Goal: Task Accomplishment & Management: Use online tool/utility

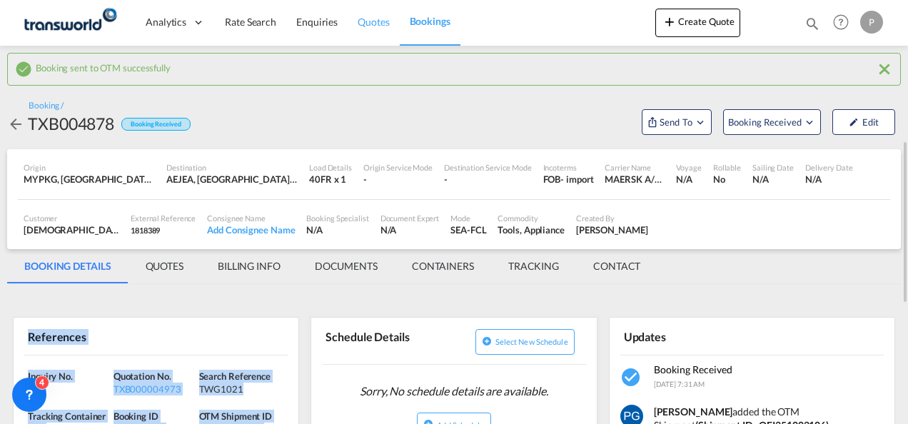
scroll to position [101, 0]
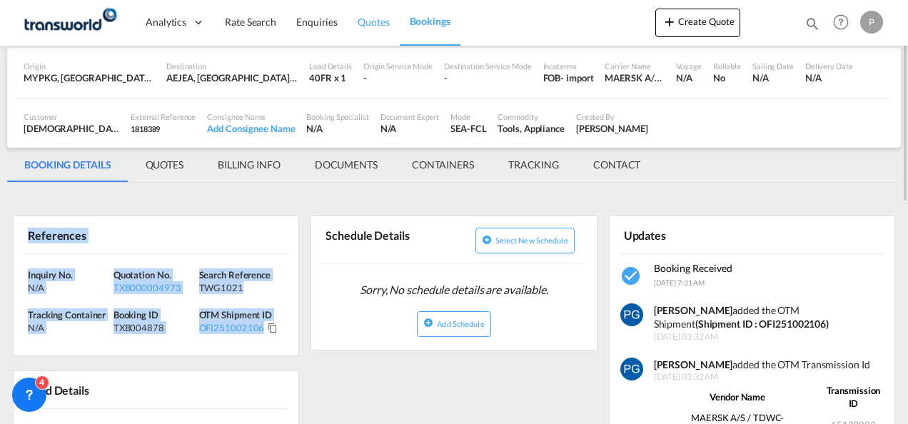
click at [358, 26] on span "Quotes" at bounding box center [372, 22] width 31 height 12
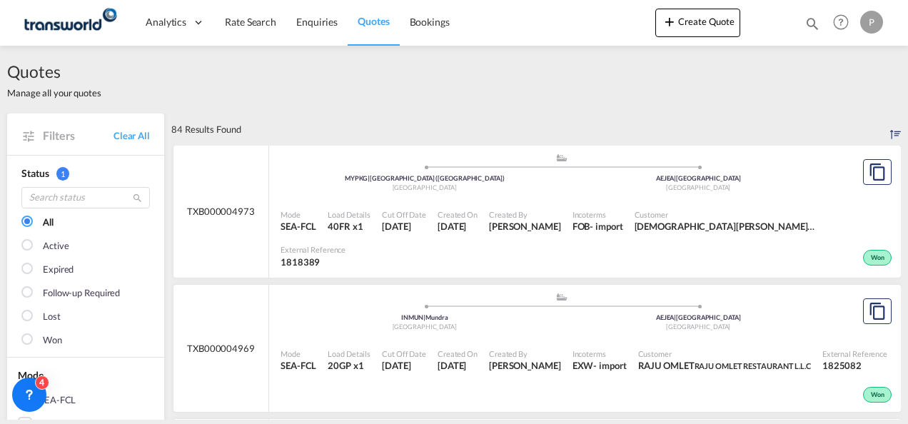
click at [818, 18] on md-icon "icon-magnify" at bounding box center [812, 24] width 16 height 16
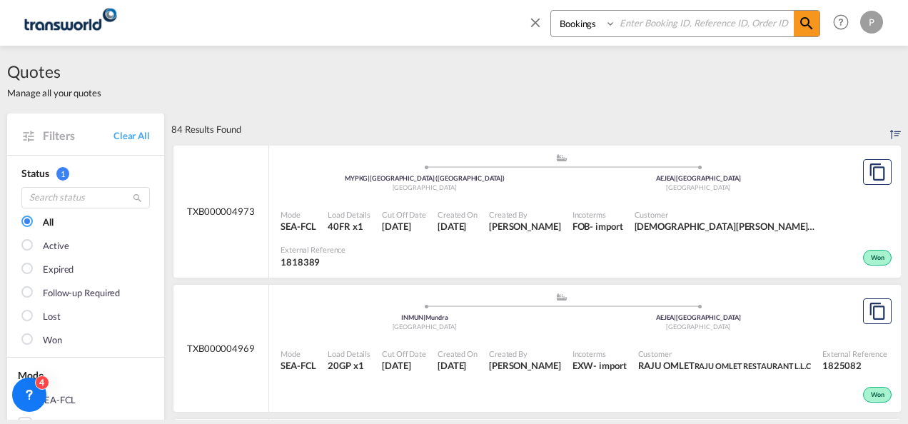
click at [721, 27] on input at bounding box center [705, 23] width 178 height 25
paste input "TXB004874"
type input "TXB004874"
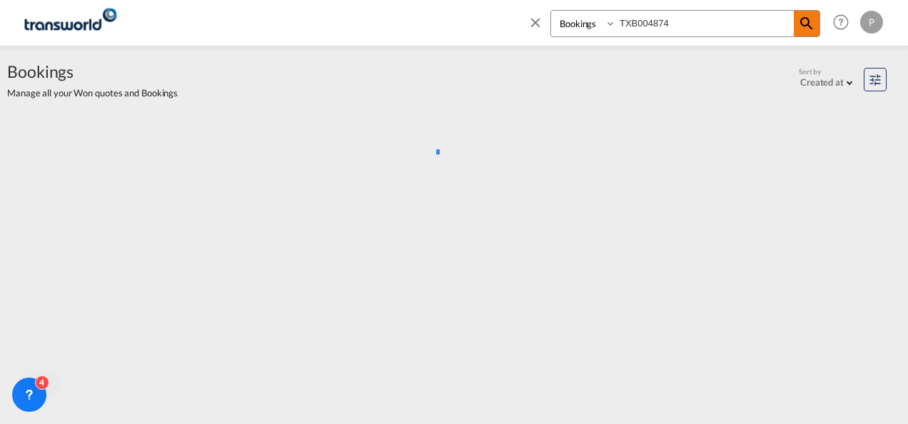
click at [810, 21] on md-icon "icon-magnify" at bounding box center [806, 23] width 17 height 17
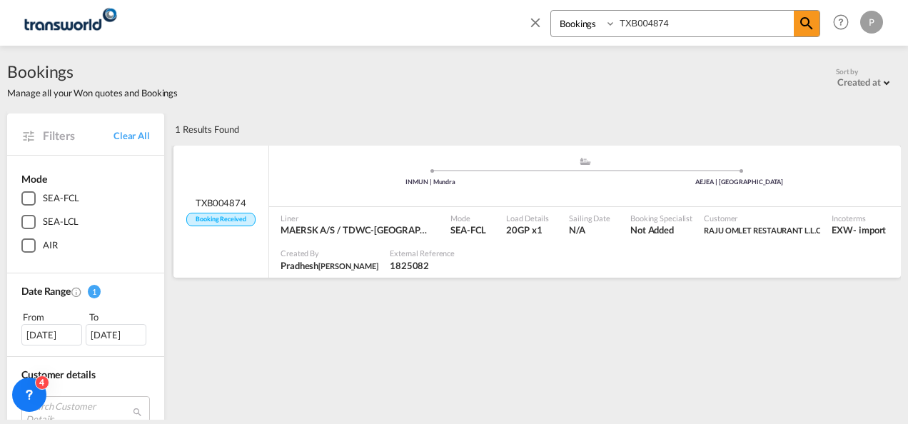
click at [615, 188] on div ".a{fill:#aaa8ad;} .a{fill:#aaa8ad;} INMUN | Mundra [GEOGRAPHIC_DATA] | [GEOGRAP…" at bounding box center [584, 177] width 631 height 43
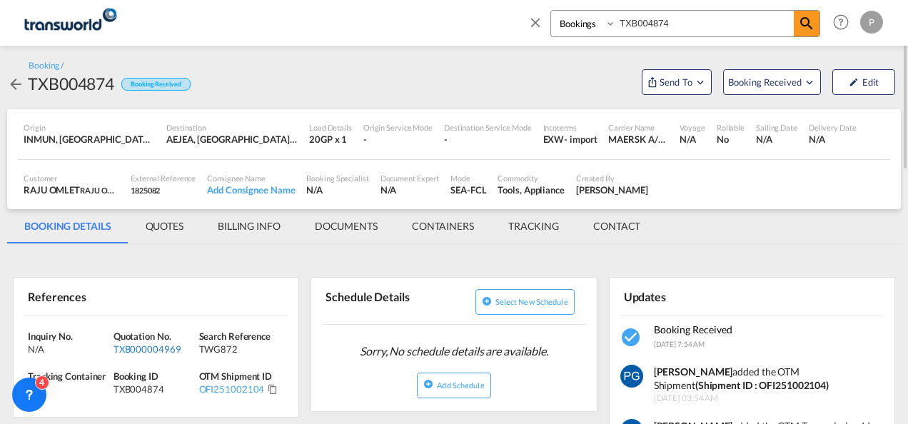
click at [136, 347] on div "TXB000004969" at bounding box center [154, 349] width 82 height 13
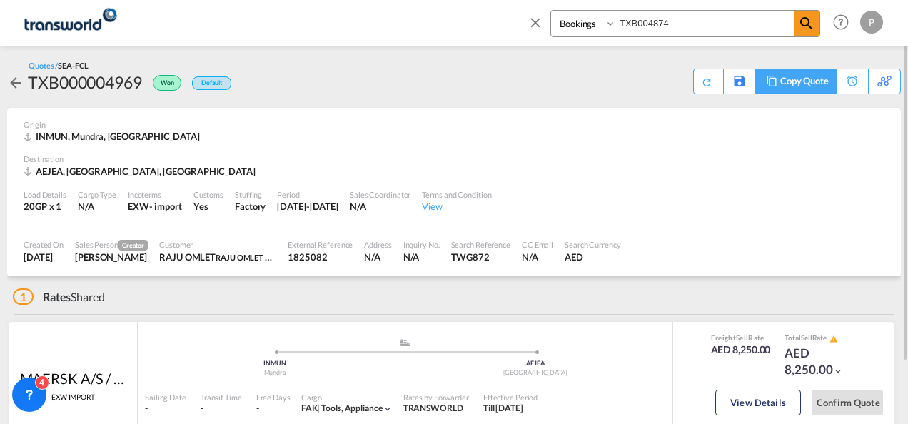
click at [822, 80] on div "Copy Quote" at bounding box center [804, 81] width 49 height 24
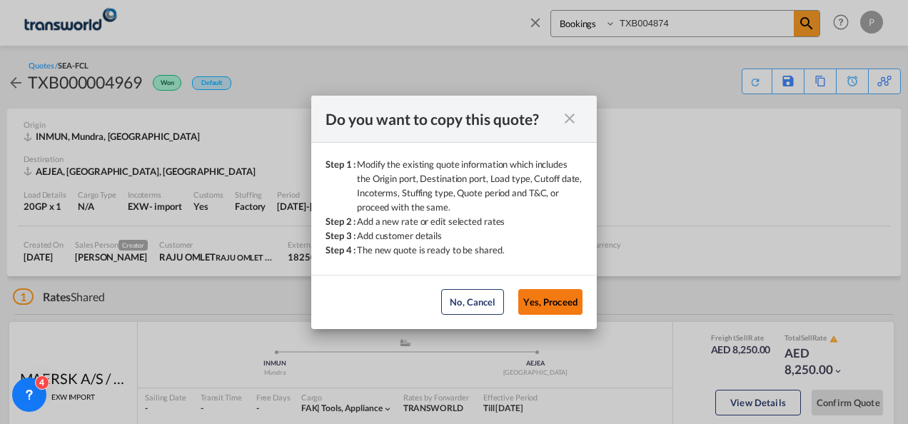
click at [554, 297] on button "Yes, Proceed" at bounding box center [550, 302] width 64 height 26
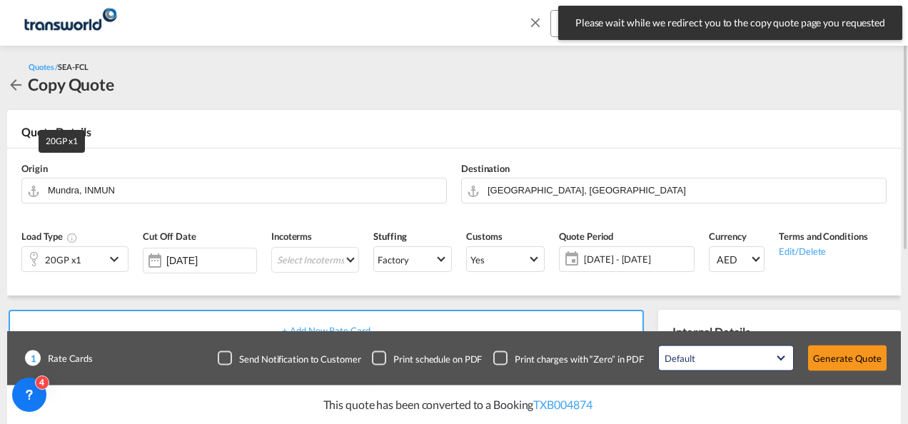
click at [74, 250] on div "20GP x1" at bounding box center [63, 260] width 36 height 20
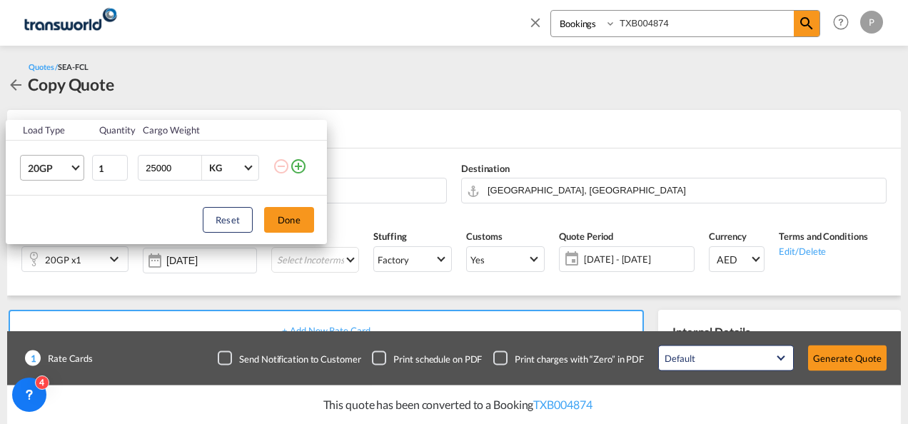
click at [54, 171] on span "20GP" at bounding box center [48, 168] width 41 height 14
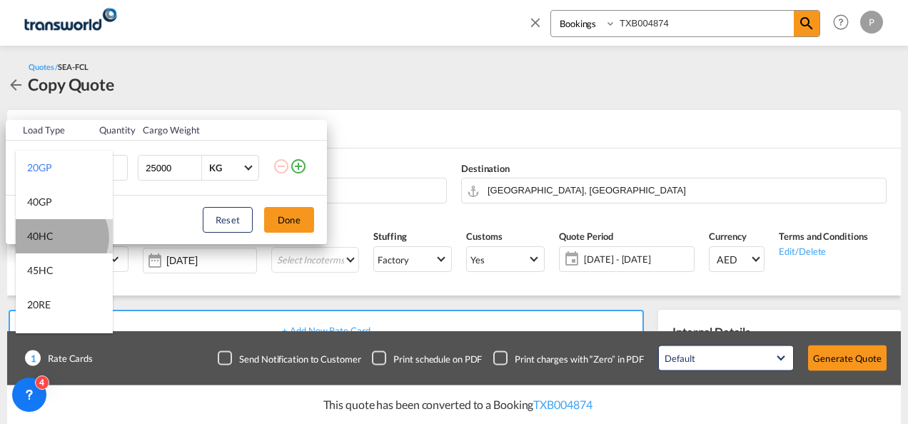
click at [60, 237] on md-option "40HC" at bounding box center [64, 236] width 97 height 34
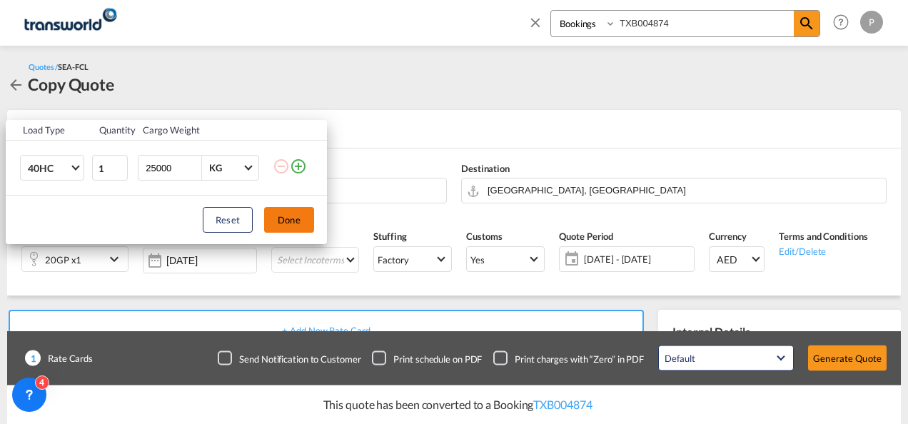
click at [310, 220] on button "Done" at bounding box center [289, 220] width 50 height 26
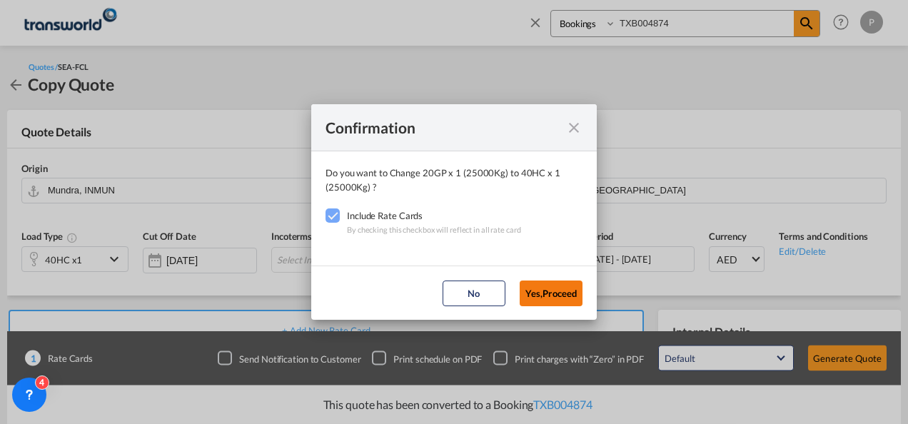
click at [542, 286] on button "Yes,Proceed" at bounding box center [550, 293] width 63 height 26
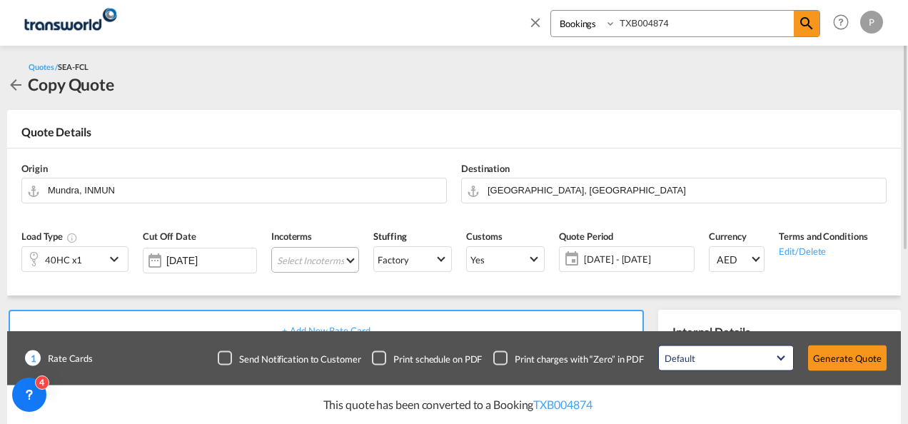
click at [303, 263] on md-select "Select Incoterms FAS - import Free Alongside Ship FOB - import Free on Board DP…" at bounding box center [315, 260] width 88 height 26
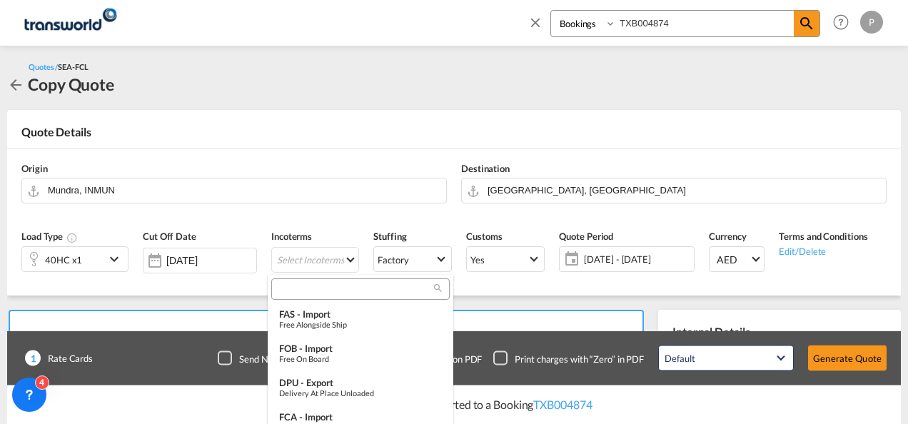
click at [300, 293] on input "search" at bounding box center [354, 289] width 158 height 13
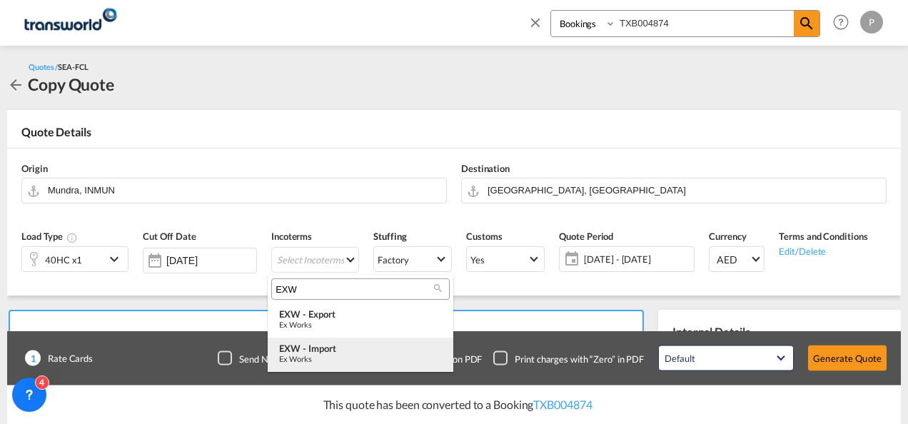
type input "EXW"
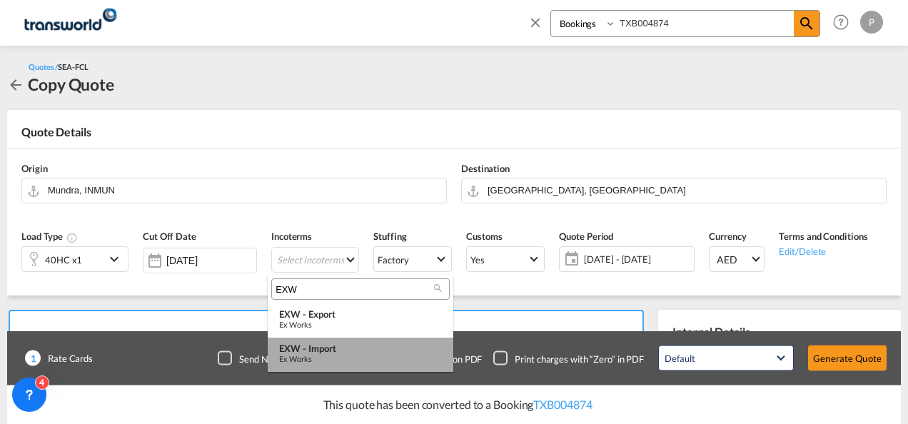
click at [318, 346] on div "EXW - import" at bounding box center [360, 348] width 163 height 11
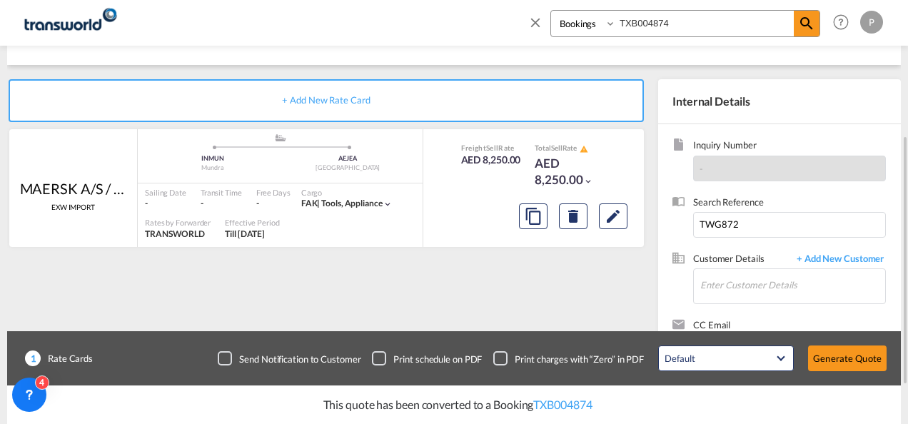
scroll to position [253, 0]
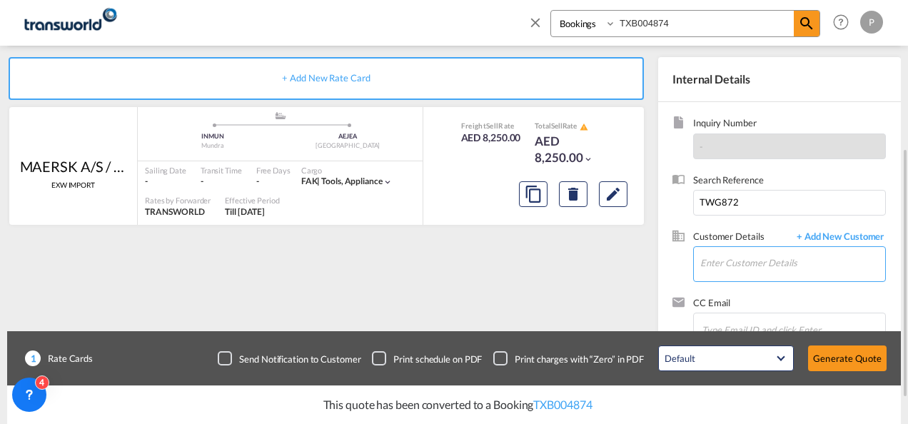
click at [751, 261] on input "Enter Customer Details" at bounding box center [792, 263] width 185 height 32
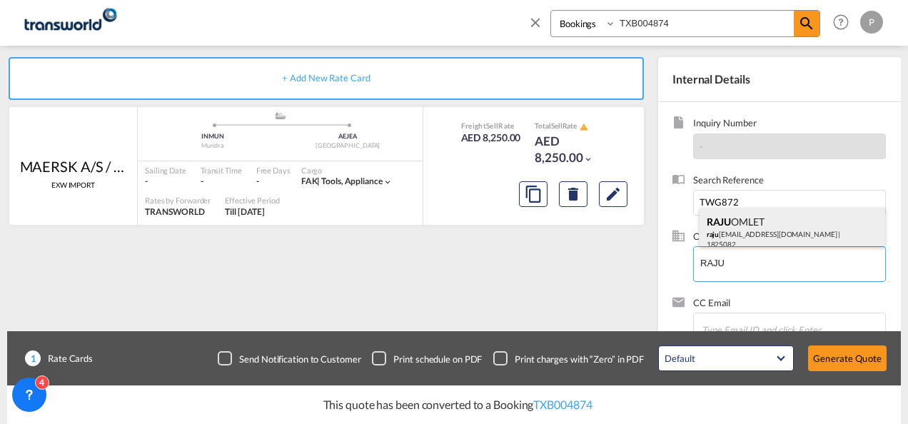
click at [755, 219] on div "RAJU OMLET raju [EMAIL_ADDRESS][DOMAIN_NAME] | 1825082" at bounding box center [792, 232] width 186 height 49
type input "RAJU OMLET RESTAURANT L.L.C, [PERSON_NAME] OMLET, [EMAIL_ADDRESS][DOMAIN_NAME]"
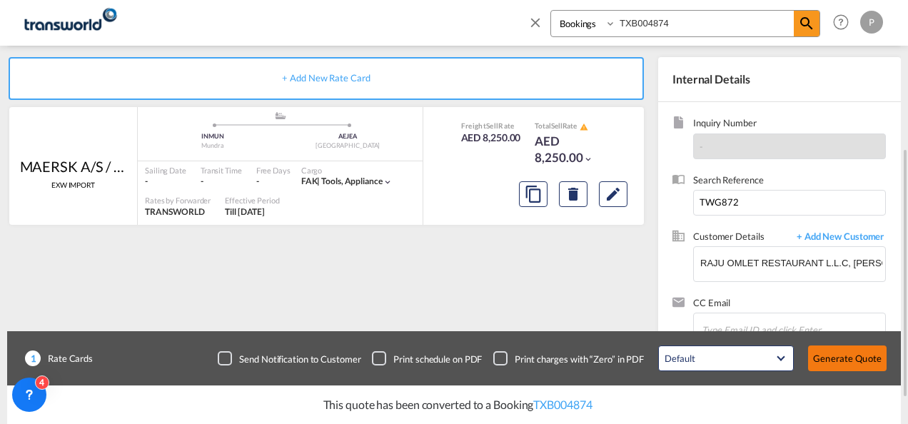
click at [842, 352] on button "Generate Quote" at bounding box center [847, 358] width 78 height 26
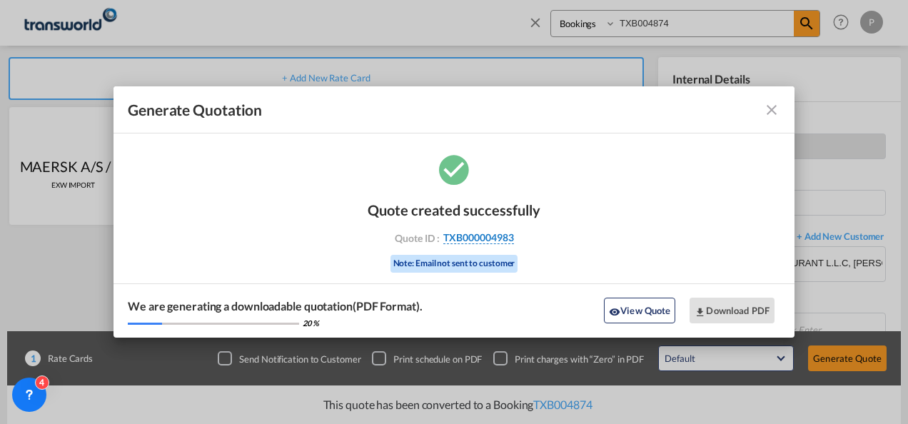
click at [474, 237] on span "TXB000004983" at bounding box center [478, 237] width 71 height 13
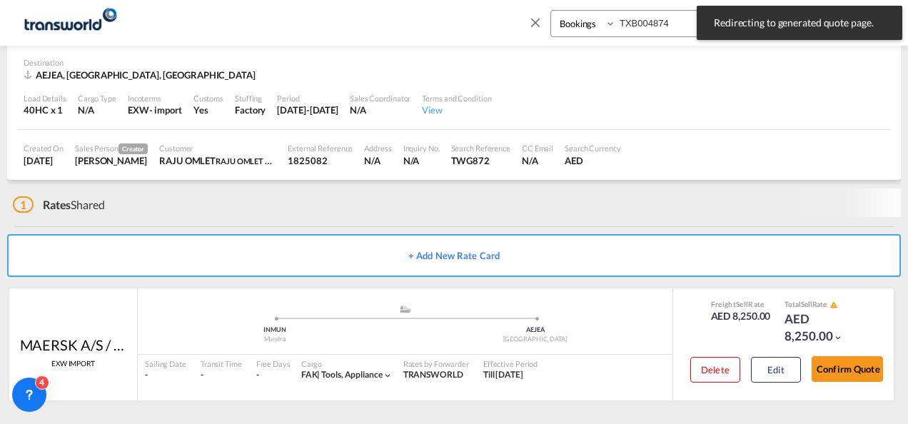
scroll to position [88, 0]
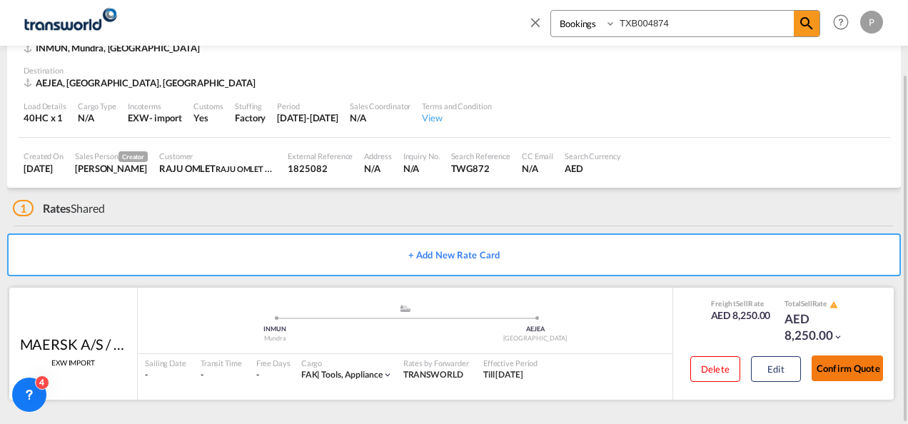
click at [830, 358] on button "Confirm Quote" at bounding box center [846, 368] width 71 height 26
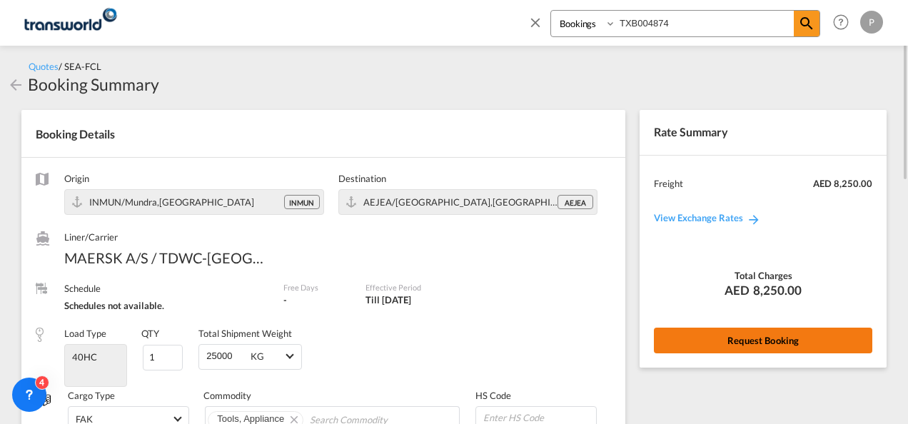
click at [773, 331] on button "Request Booking" at bounding box center [763, 341] width 218 height 26
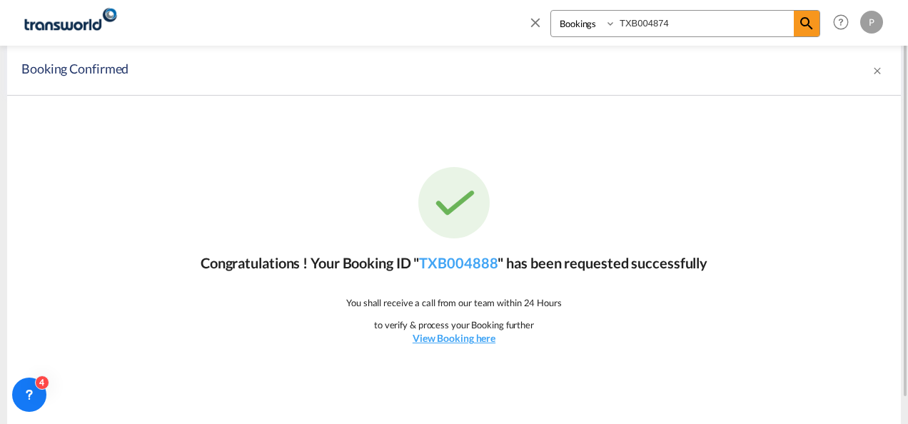
click at [480, 253] on p "Congratulations ! Your Booking ID " TXB004888 " has been requested successfully" at bounding box center [454, 263] width 507 height 20
click at [460, 272] on p "Congratulations ! Your Booking ID " TXB004888 " has been requested successfully" at bounding box center [454, 263] width 507 height 20
click at [461, 267] on link "TXB004888" at bounding box center [458, 262] width 78 height 17
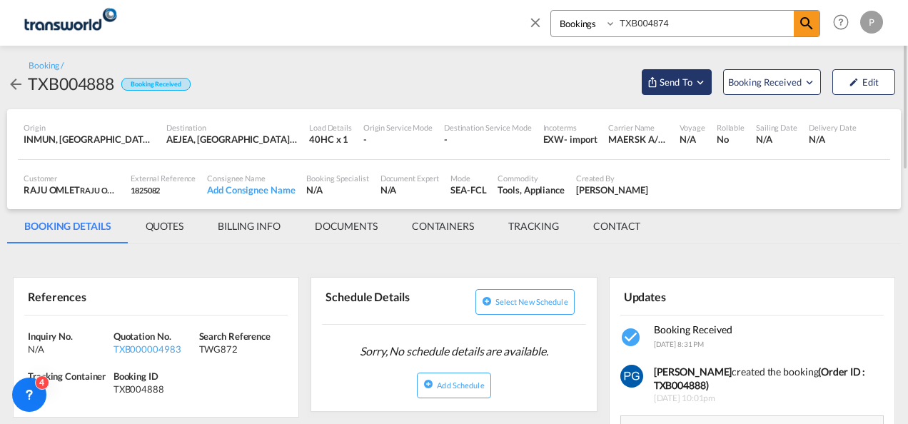
click at [689, 84] on span "Send To" at bounding box center [676, 82] width 36 height 14
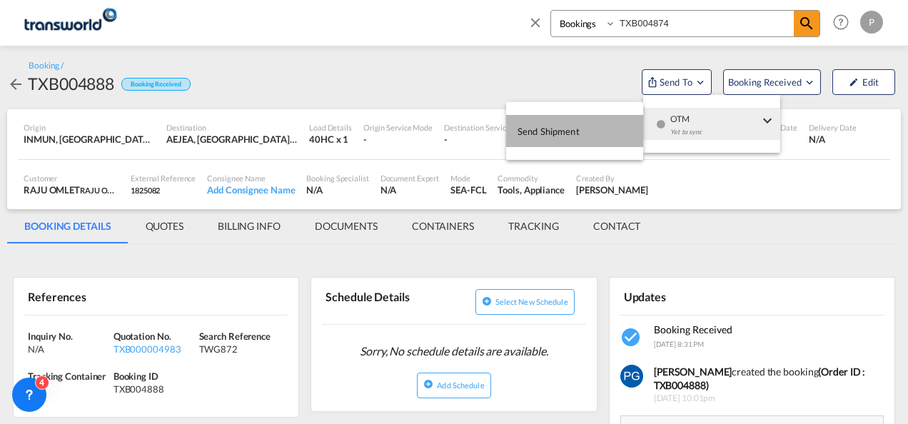
click at [625, 126] on button "Send Shipment" at bounding box center [574, 131] width 137 height 32
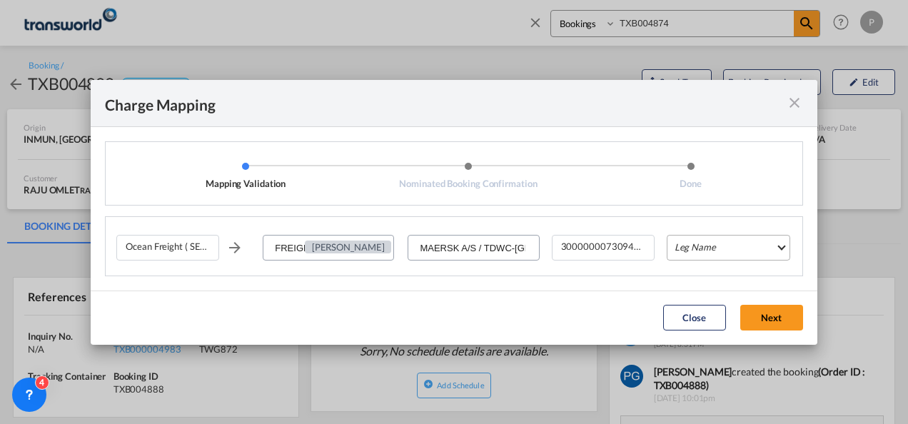
click at [677, 250] on md-select "Leg Name HANDLING ORIGIN VESSEL HANDLING DESTINATION OTHERS TL PICK UP CUSTOMS …" at bounding box center [727, 248] width 123 height 26
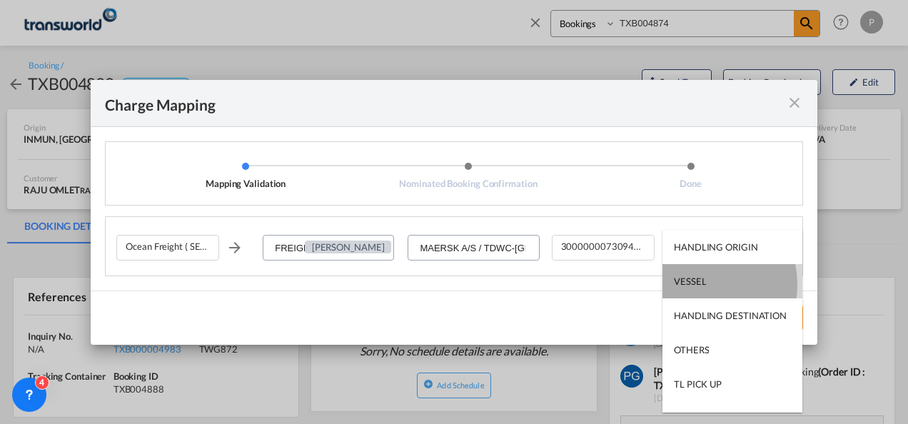
click at [701, 284] on div "VESSEL" at bounding box center [690, 281] width 32 height 13
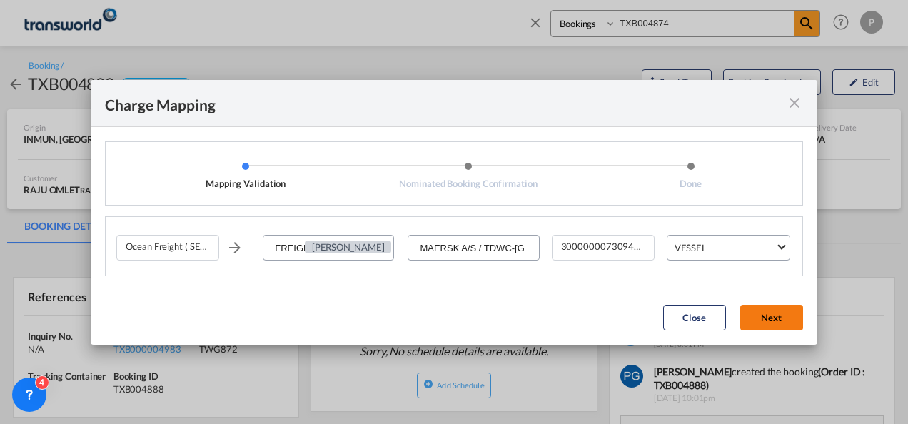
click at [763, 315] on button "Next" at bounding box center [771, 318] width 63 height 26
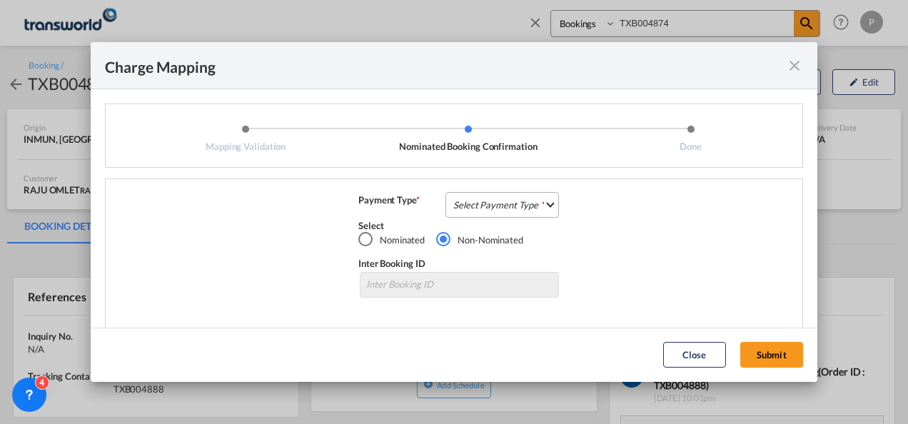
click at [515, 211] on md-select "Select Payment Type COLLECT PREPAID" at bounding box center [501, 205] width 113 height 26
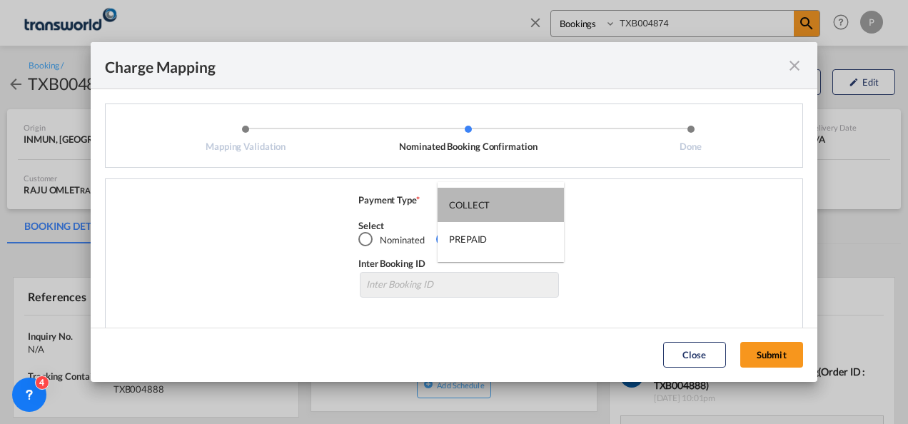
click at [515, 211] on md-option "COLLECT" at bounding box center [500, 205] width 126 height 34
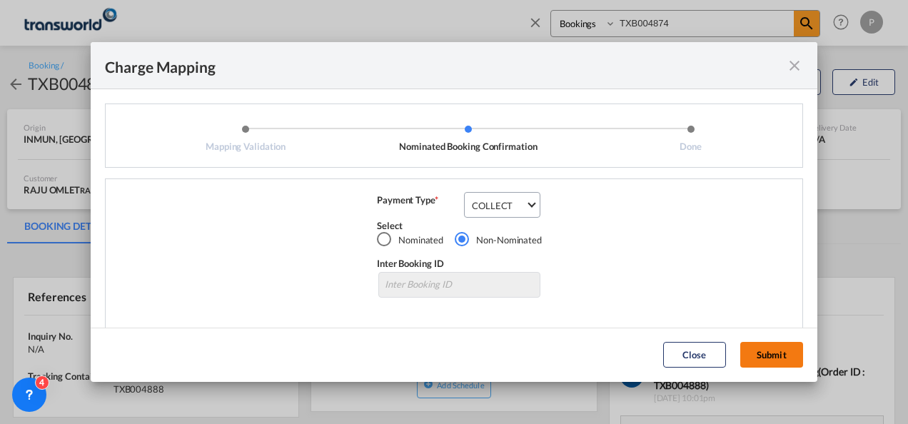
click at [773, 355] on button "Submit" at bounding box center [771, 355] width 63 height 26
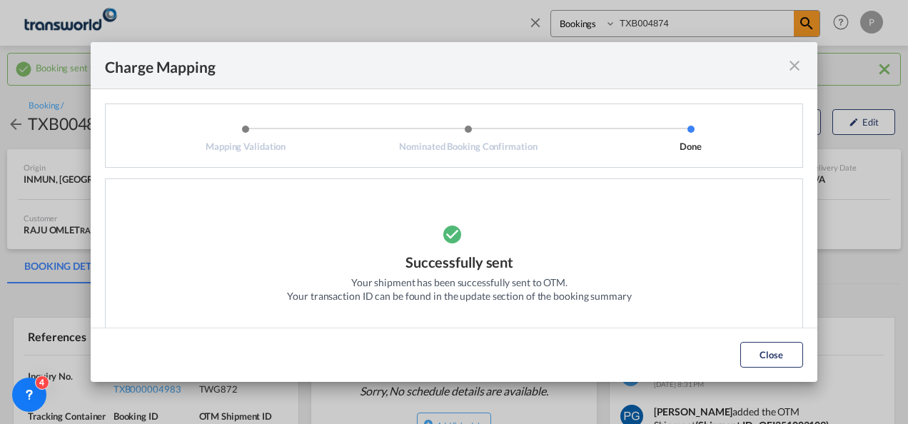
click at [786, 68] on md-icon "icon-close fg-AAA8AD cursor" at bounding box center [794, 65] width 17 height 17
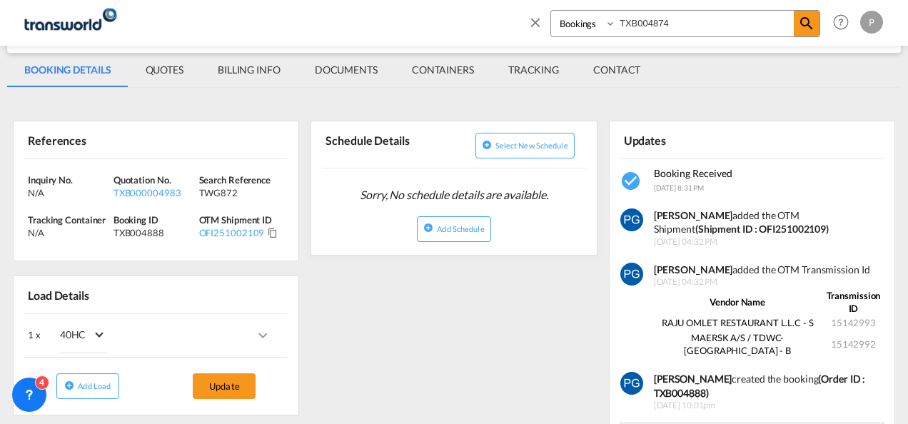
scroll to position [197, 0]
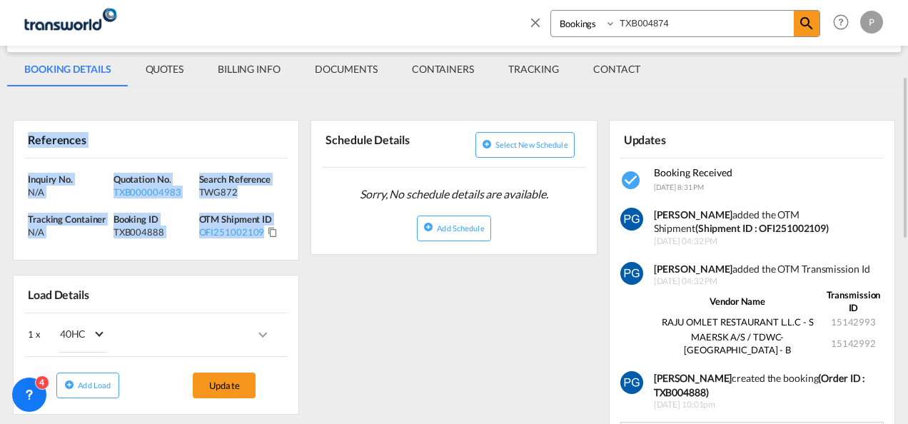
drag, startPoint x: 27, startPoint y: 137, endPoint x: 264, endPoint y: 240, distance: 258.2
click at [264, 240] on div "References Inquiry No. N/A Quotation No. TXB000004983 Search Reference TWG872 T…" at bounding box center [156, 190] width 286 height 141
copy div "References Inquiry No. N/A Quotation No. TXB000004983 Search Reference TWG872 T…"
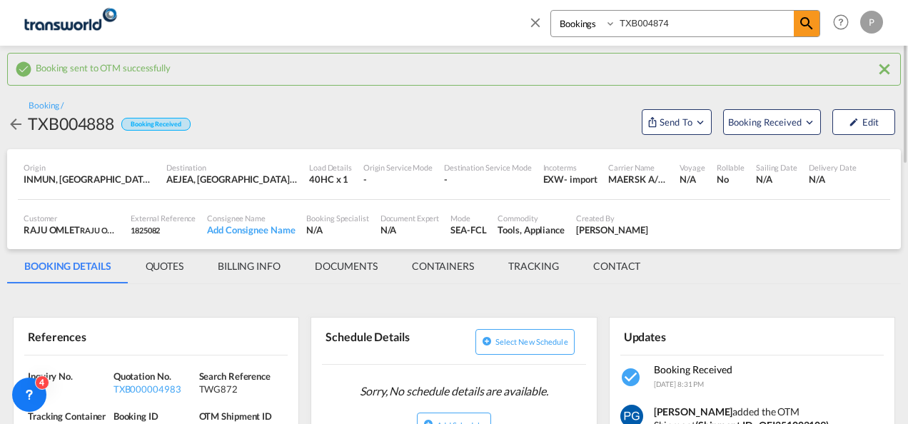
click at [537, 19] on md-icon "icon-close" at bounding box center [535, 22] width 16 height 16
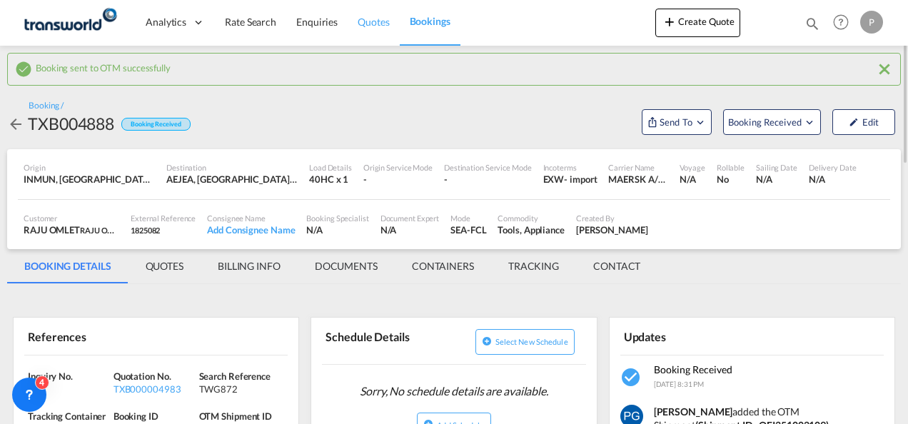
click at [358, 24] on span "Quotes" at bounding box center [372, 22] width 31 height 12
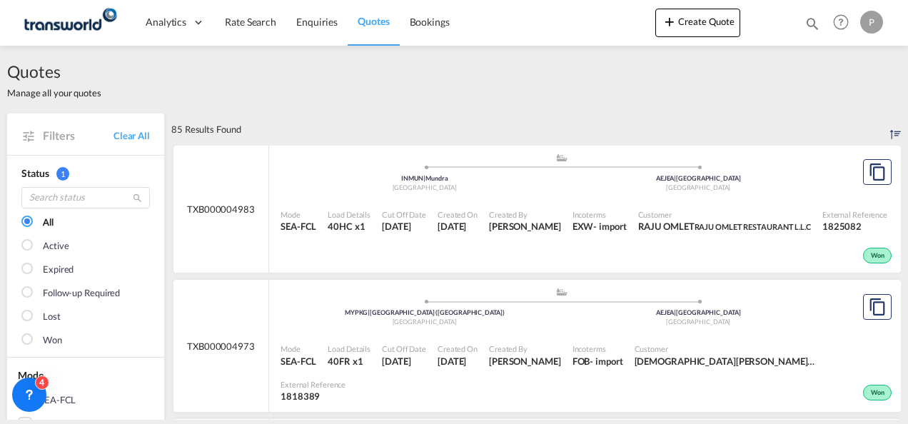
click at [448, 231] on span "[DATE]" at bounding box center [457, 226] width 40 height 13
